Goal: Information Seeking & Learning: Learn about a topic

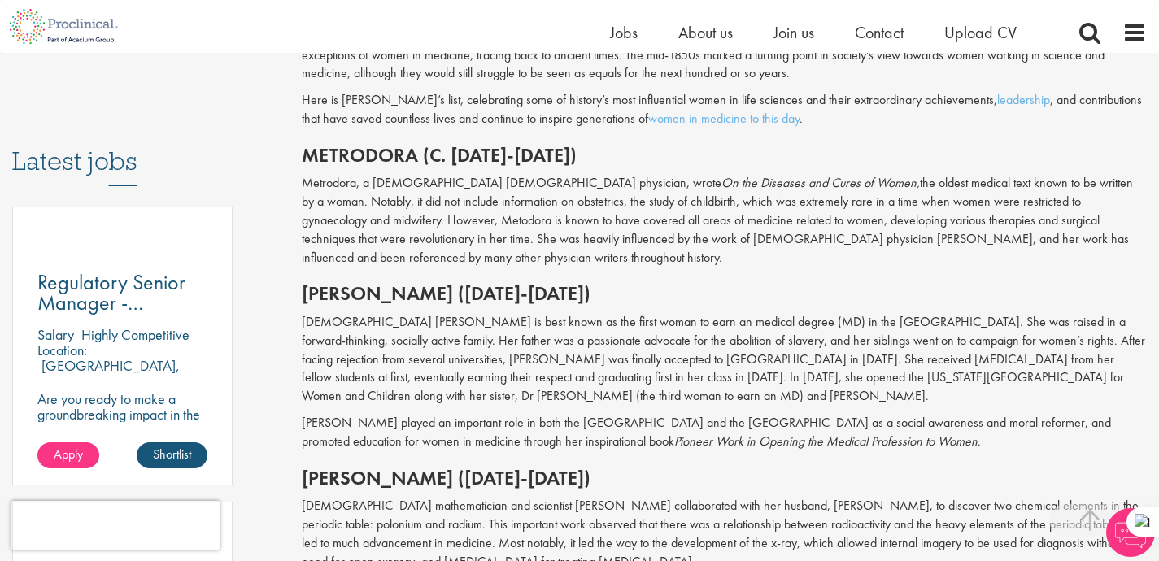
scroll to position [738, 0]
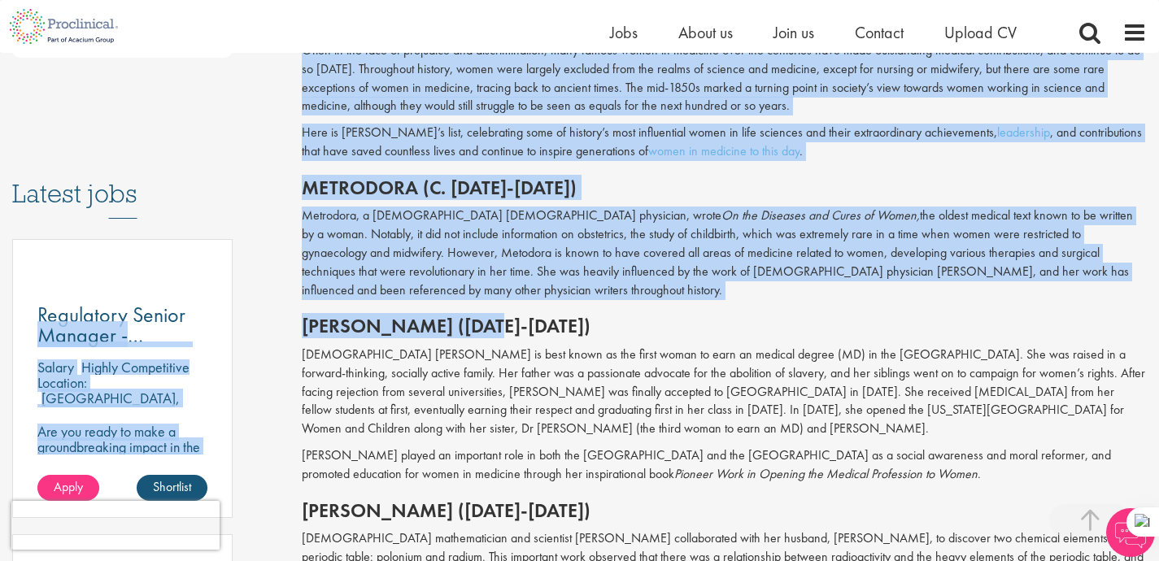
drag, startPoint x: 264, startPoint y: 321, endPoint x: 501, endPoint y: 319, distance: 237.5
click at [501, 319] on h2 "[PERSON_NAME] ([DATE]-[DATE])" at bounding box center [724, 326] width 845 height 21
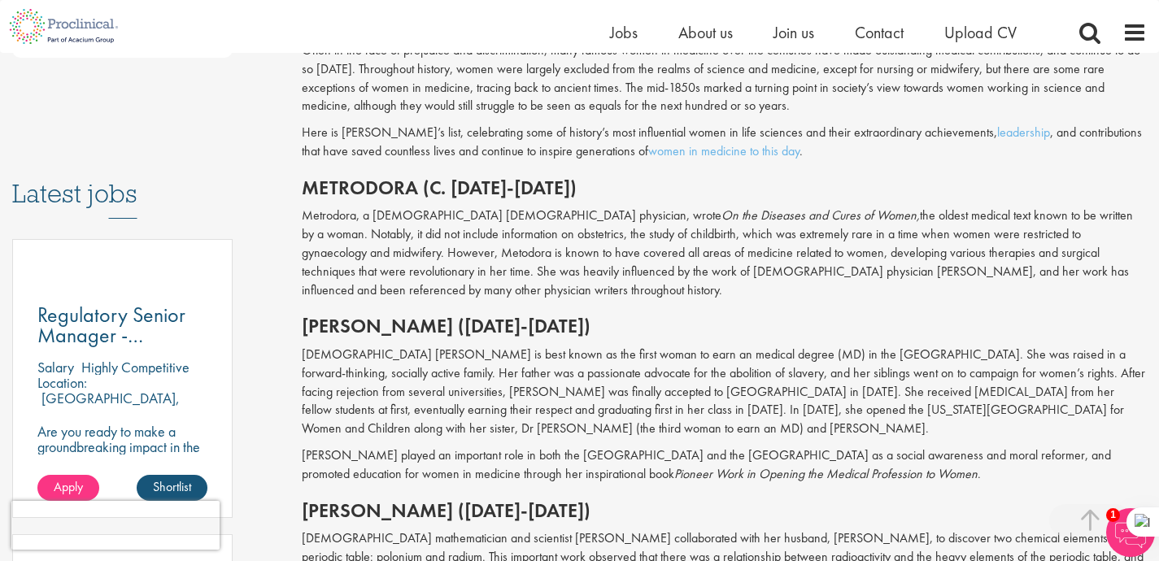
click at [317, 316] on h2 "[PERSON_NAME] ([DATE]-[DATE])" at bounding box center [724, 326] width 845 height 21
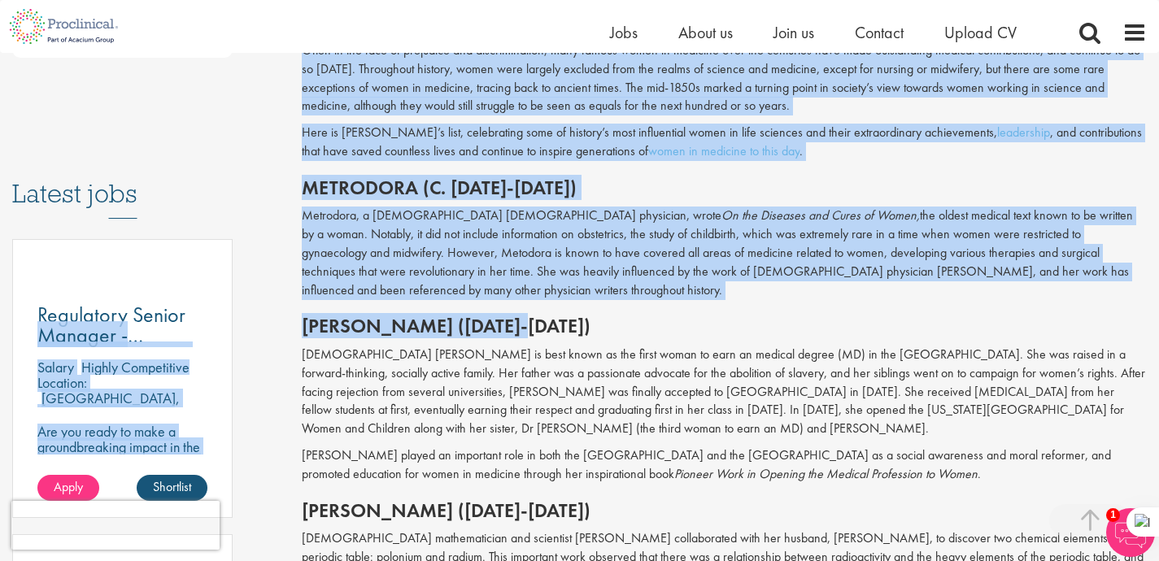
drag, startPoint x: 287, startPoint y: 309, endPoint x: 521, endPoint y: 298, distance: 234.5
click at [521, 316] on h2 "[PERSON_NAME] ([DATE]-[DATE])" at bounding box center [724, 326] width 845 height 21
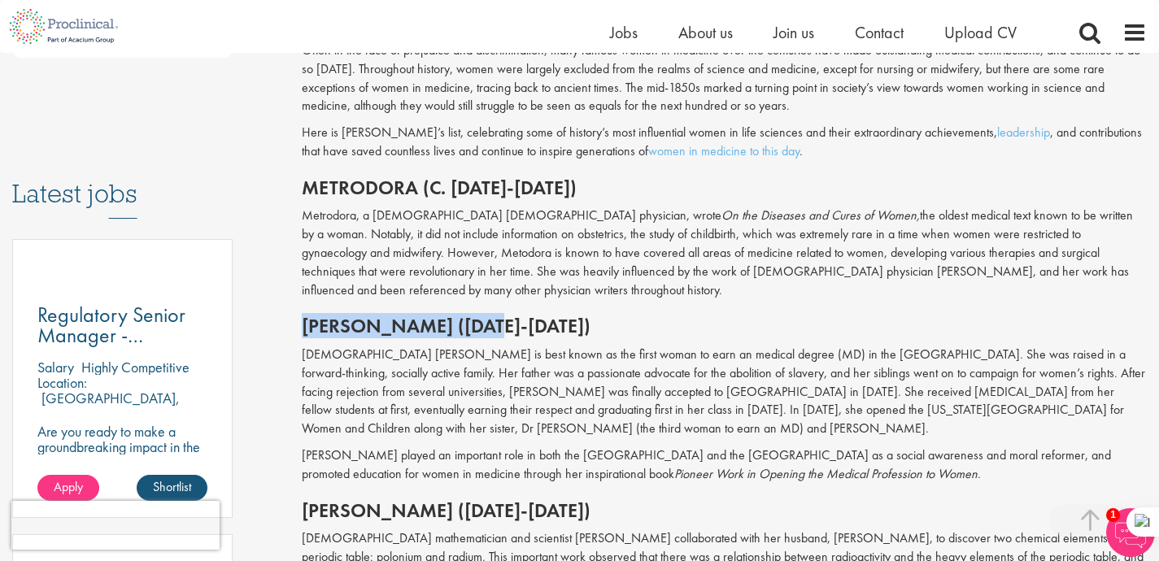
drag, startPoint x: 499, startPoint y: 310, endPoint x: 299, endPoint y: 308, distance: 199.3
copy h2 "[PERSON_NAME]"
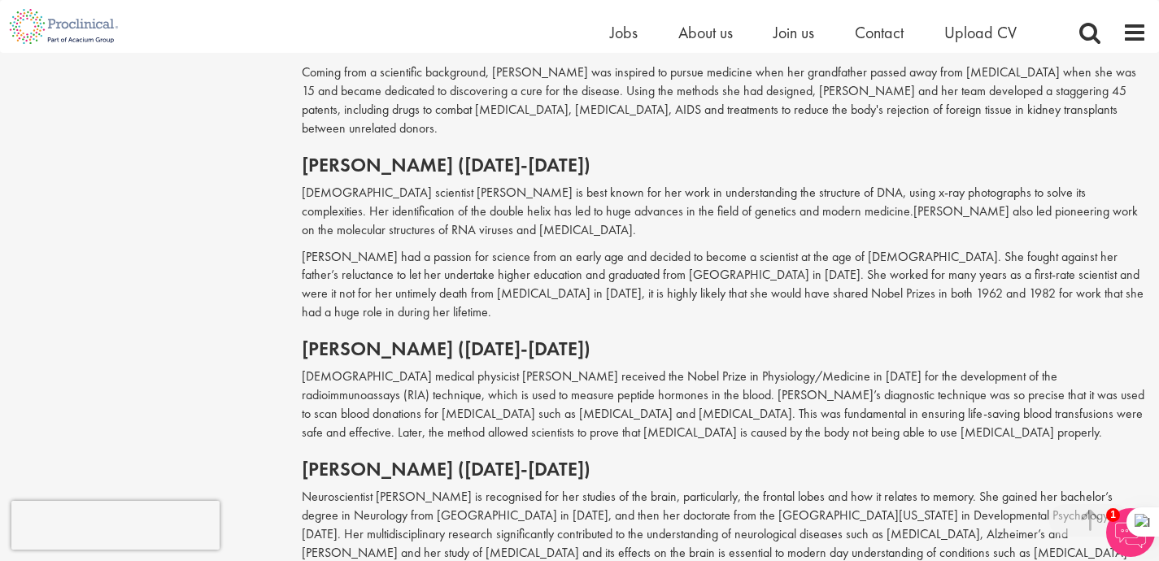
scroll to position [1762, 0]
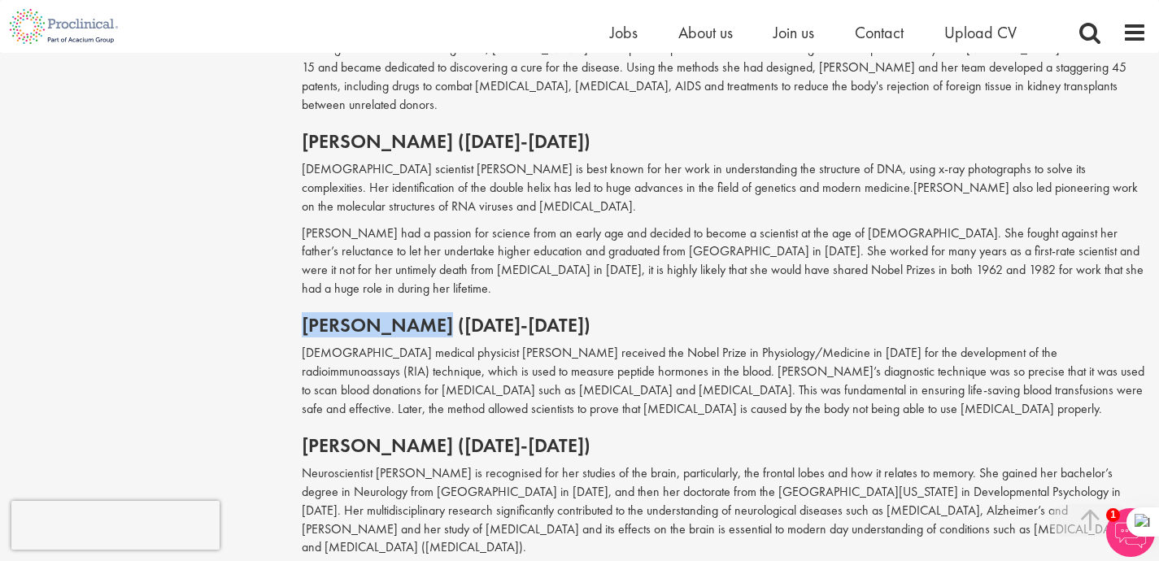
drag, startPoint x: 274, startPoint y: 233, endPoint x: 458, endPoint y: 233, distance: 183.8
copy h2 "[PERSON_NAME]"
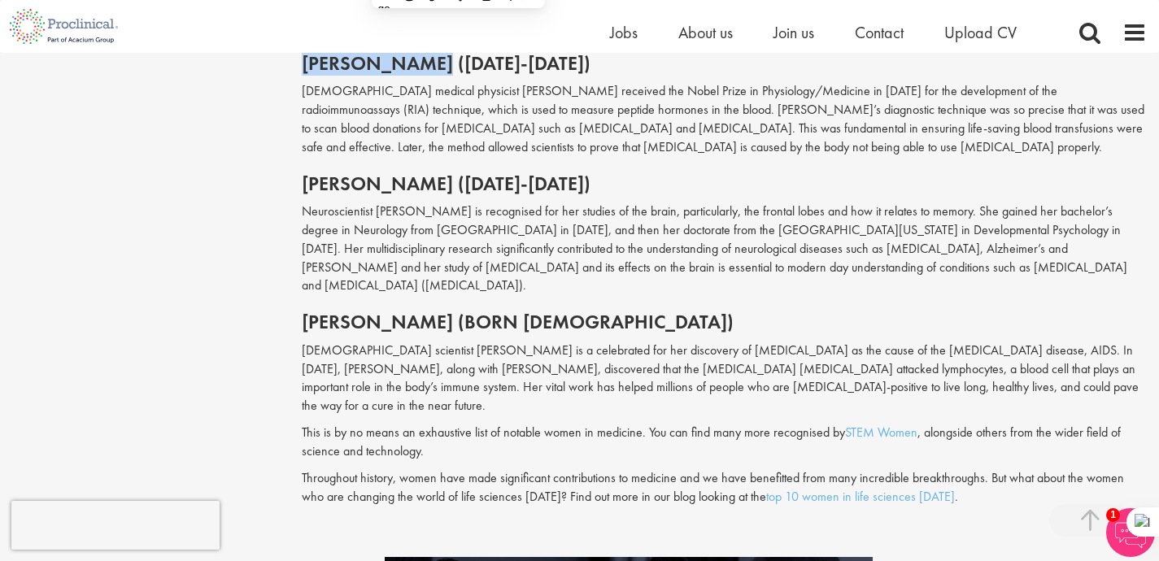
scroll to position [1969, 0]
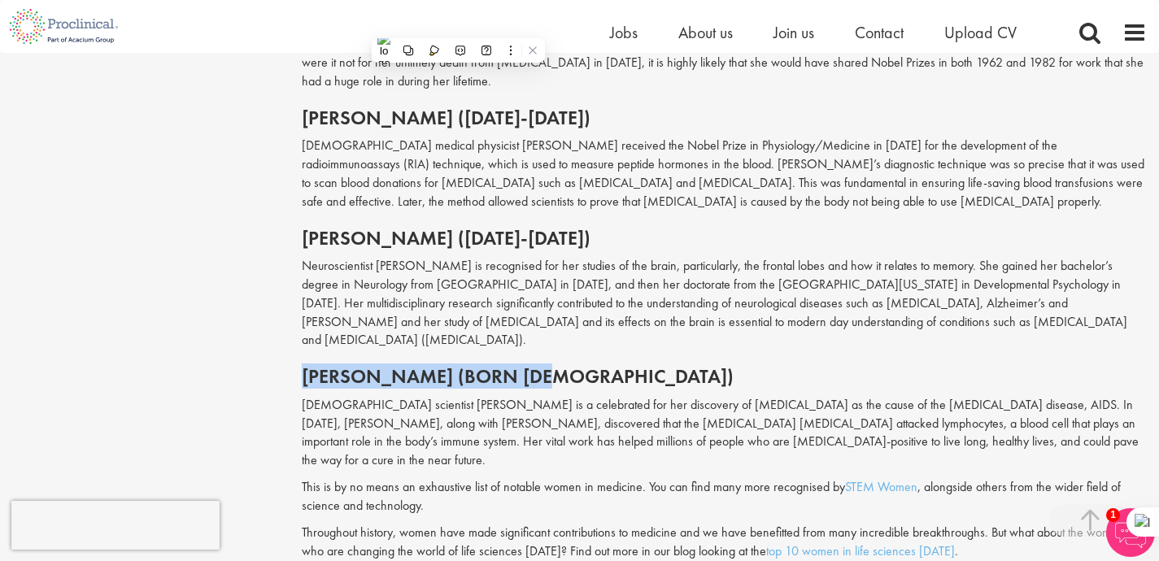
drag, startPoint x: 288, startPoint y: 270, endPoint x: 554, endPoint y: 267, distance: 266.0
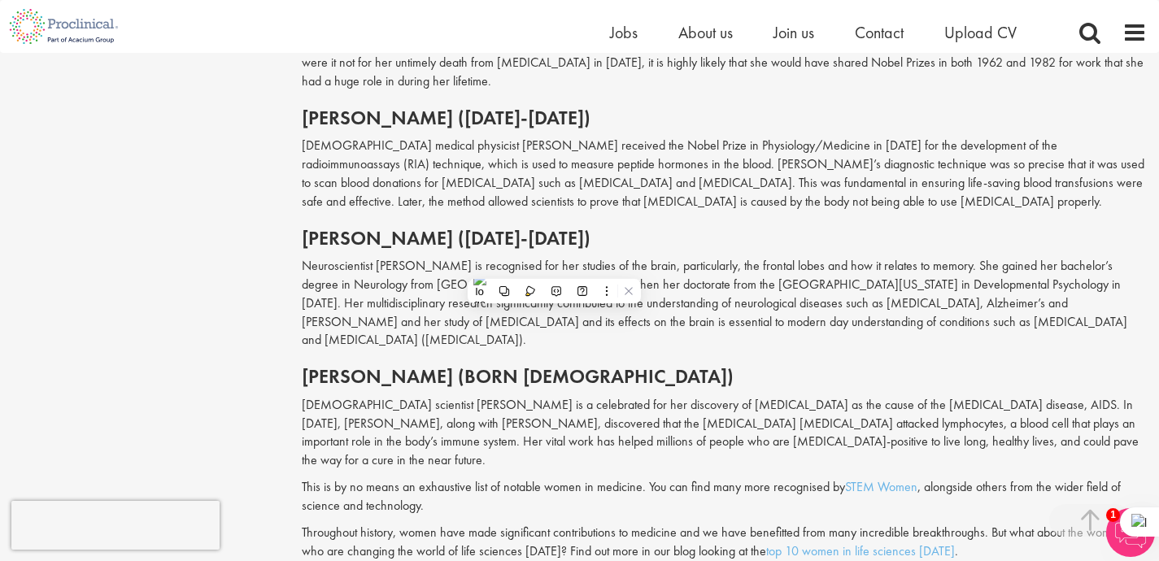
click at [346, 396] on p "[DEMOGRAPHIC_DATA] scientist [PERSON_NAME] is a celebrated for her discovery of…" at bounding box center [724, 433] width 845 height 74
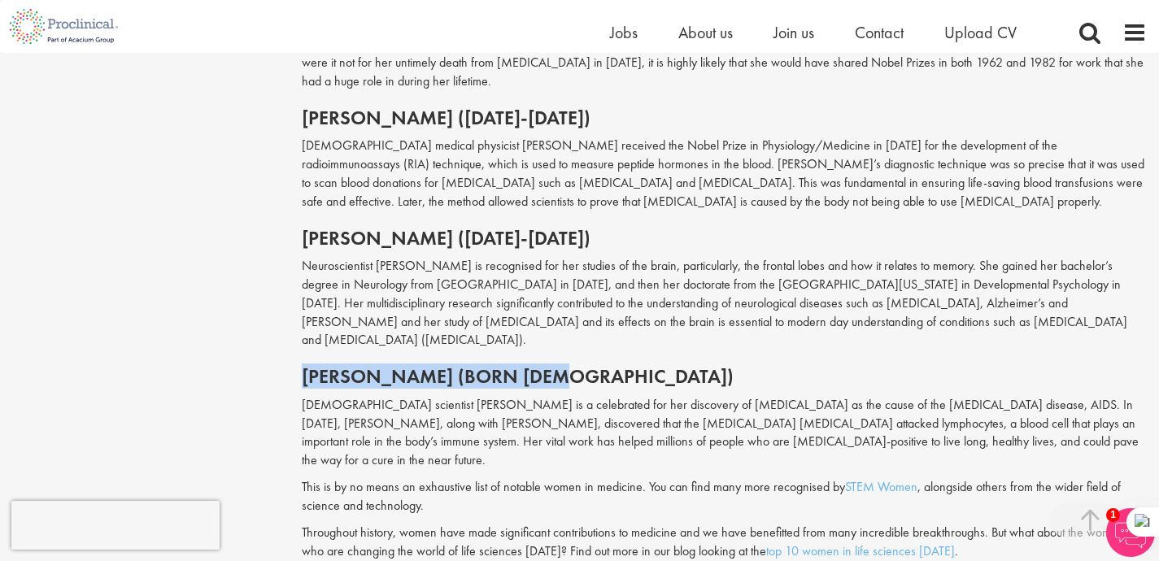
drag, startPoint x: 301, startPoint y: 269, endPoint x: 559, endPoint y: 262, distance: 257.9
copy h2 "[PERSON_NAME]"
